Goal: Complete application form

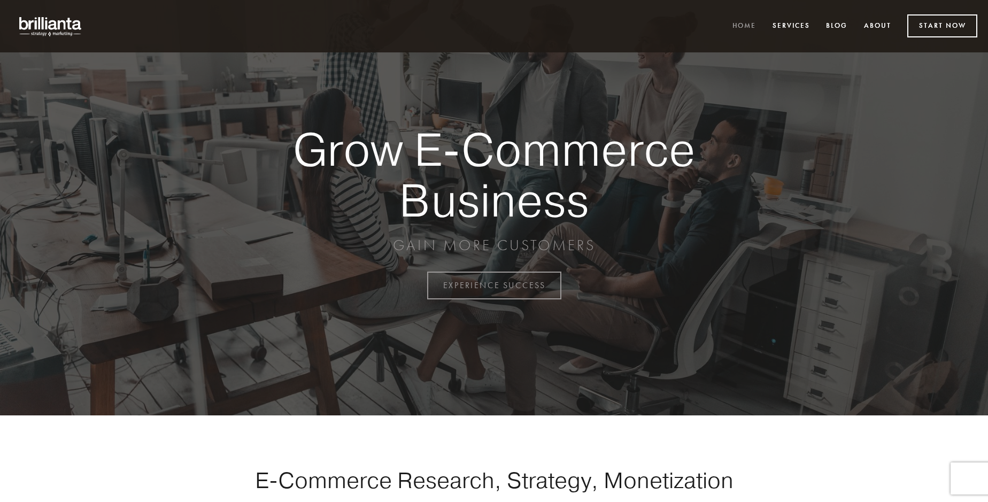
scroll to position [2802, 0]
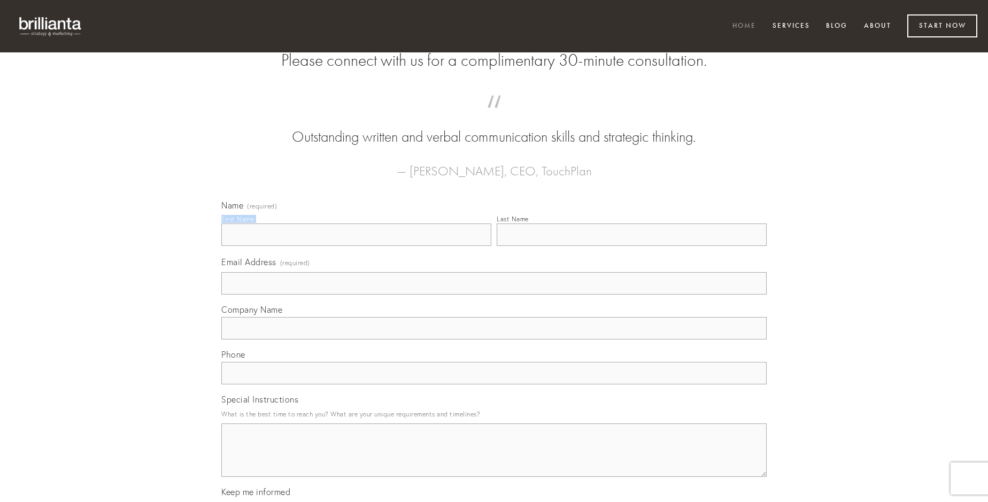
type input "[PERSON_NAME]"
click at [631, 246] on input "Last Name" at bounding box center [632, 234] width 270 height 22
type input "[PERSON_NAME]"
click at [494, 294] on input "Email Address (required)" at bounding box center [493, 283] width 545 height 22
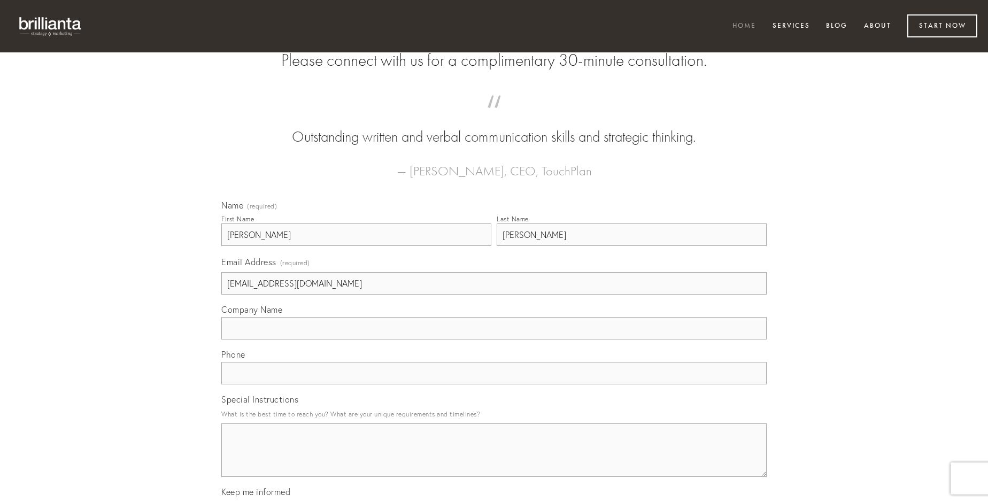
type input "[EMAIL_ADDRESS][DOMAIN_NAME]"
click at [494, 339] on input "Company Name" at bounding box center [493, 328] width 545 height 22
type input "sodalitas"
click at [494, 384] on input "text" at bounding box center [493, 373] width 545 height 22
click at [494, 460] on textarea "Special Instructions" at bounding box center [493, 449] width 545 height 53
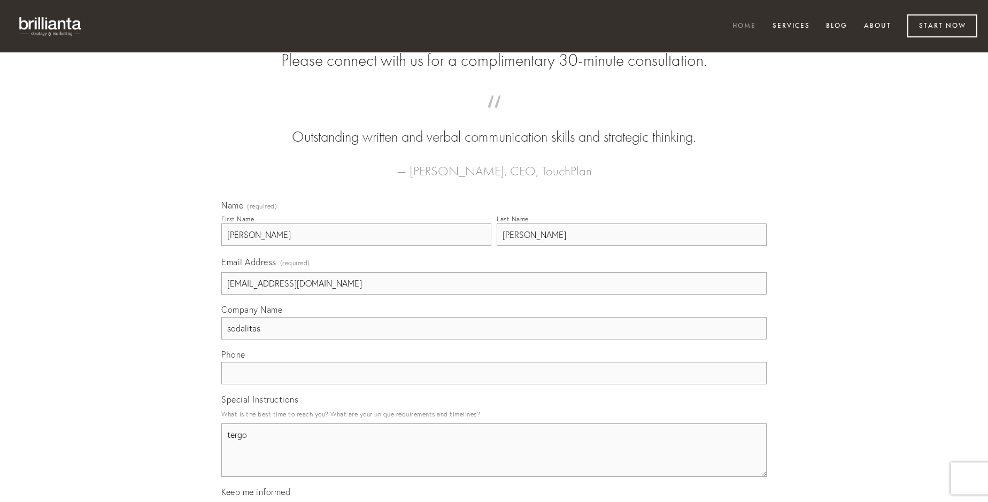
type textarea "tergo"
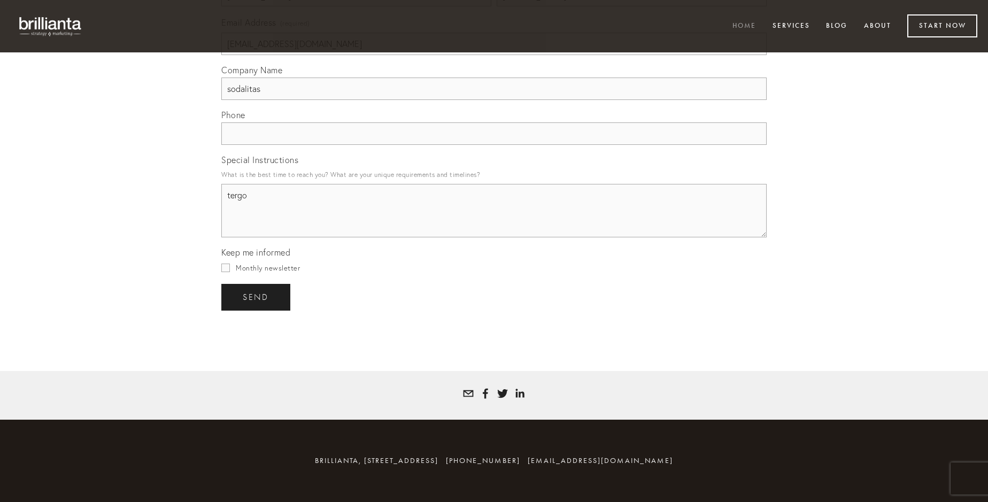
click at [257, 297] on span "send" at bounding box center [256, 297] width 26 height 10
